Goal: Information Seeking & Learning: Learn about a topic

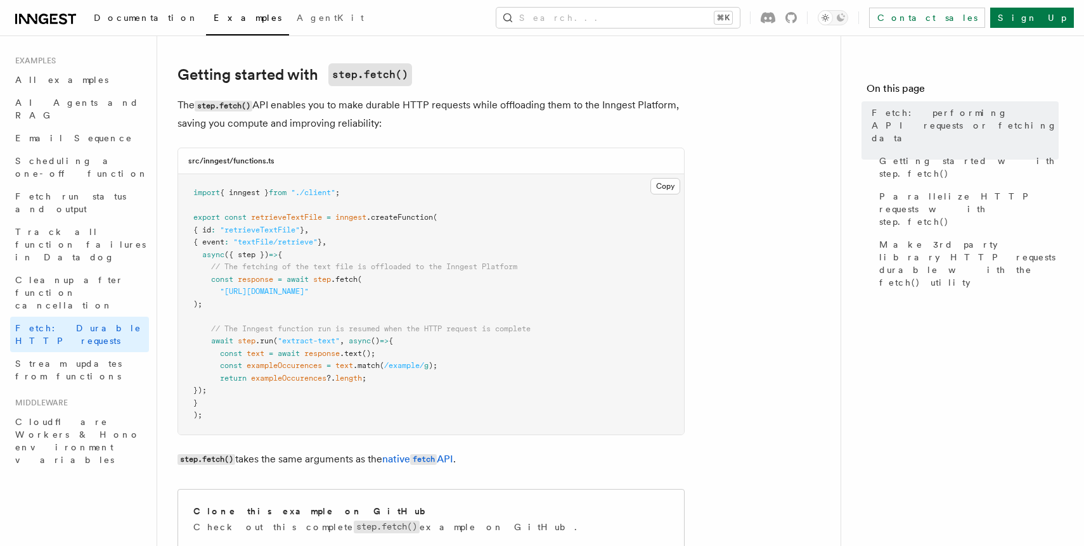
click at [113, 15] on span "Documentation" at bounding box center [146, 18] width 105 height 10
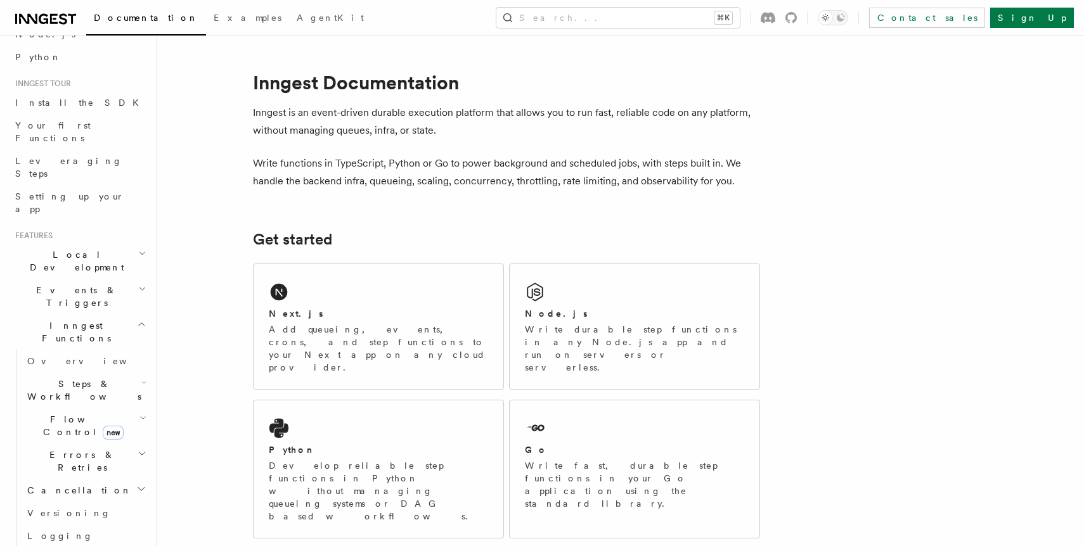
scroll to position [94, 0]
click at [58, 505] on span "Versioning" at bounding box center [69, 510] width 84 height 10
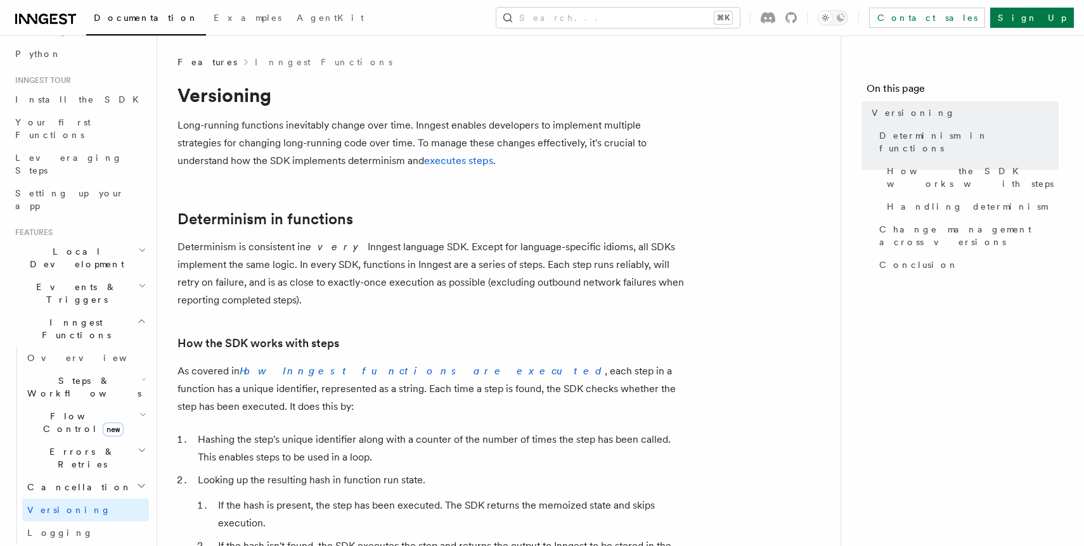
click at [65, 374] on span "Steps & Workflows" at bounding box center [81, 386] width 119 height 25
click at [70, 434] on span "Function steps" at bounding box center [88, 439] width 98 height 10
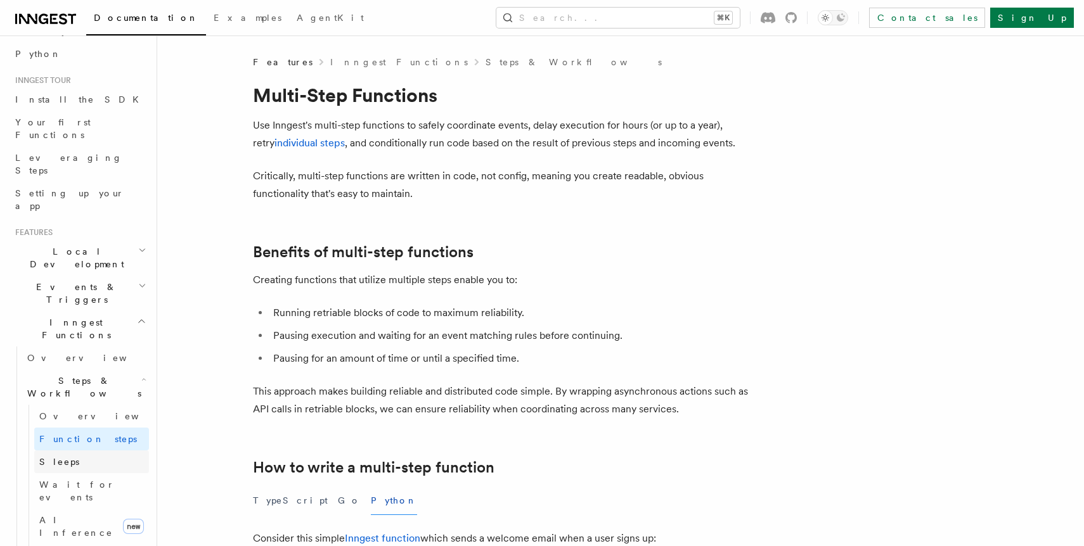
click at [70, 451] on link "Sleeps" at bounding box center [91, 462] width 115 height 23
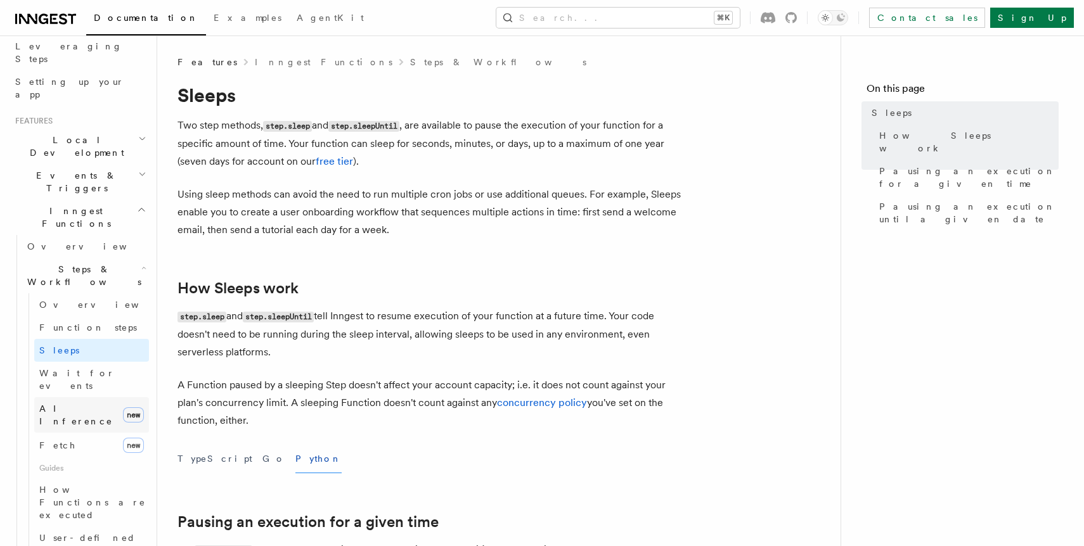
scroll to position [243, 0]
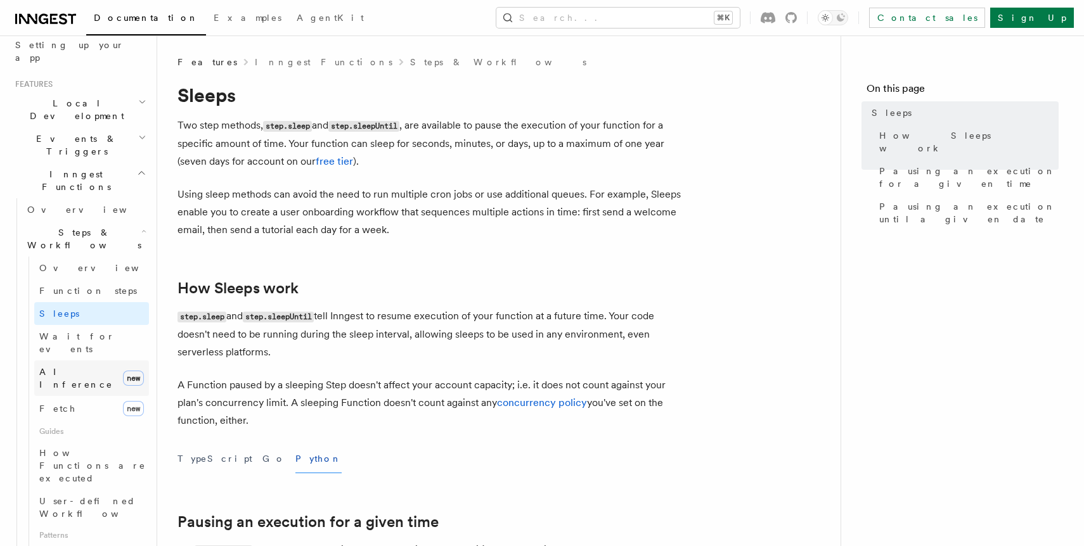
click at [78, 367] on span "AI Inference" at bounding box center [76, 378] width 74 height 23
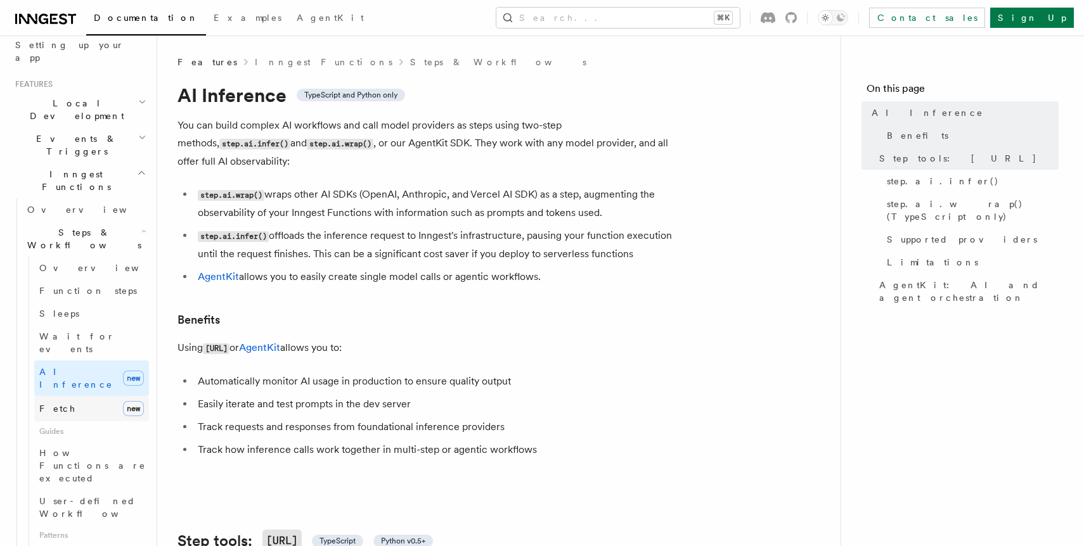
click at [72, 396] on link "Fetch new" at bounding box center [91, 408] width 115 height 25
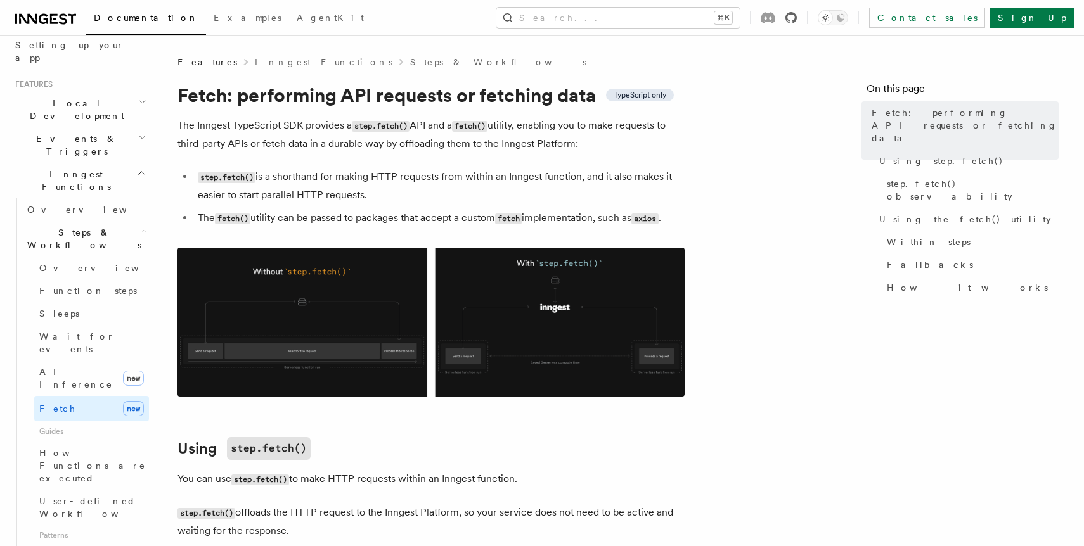
click at [797, 19] on icon at bounding box center [790, 17] width 11 height 11
